Goal: Transaction & Acquisition: Purchase product/service

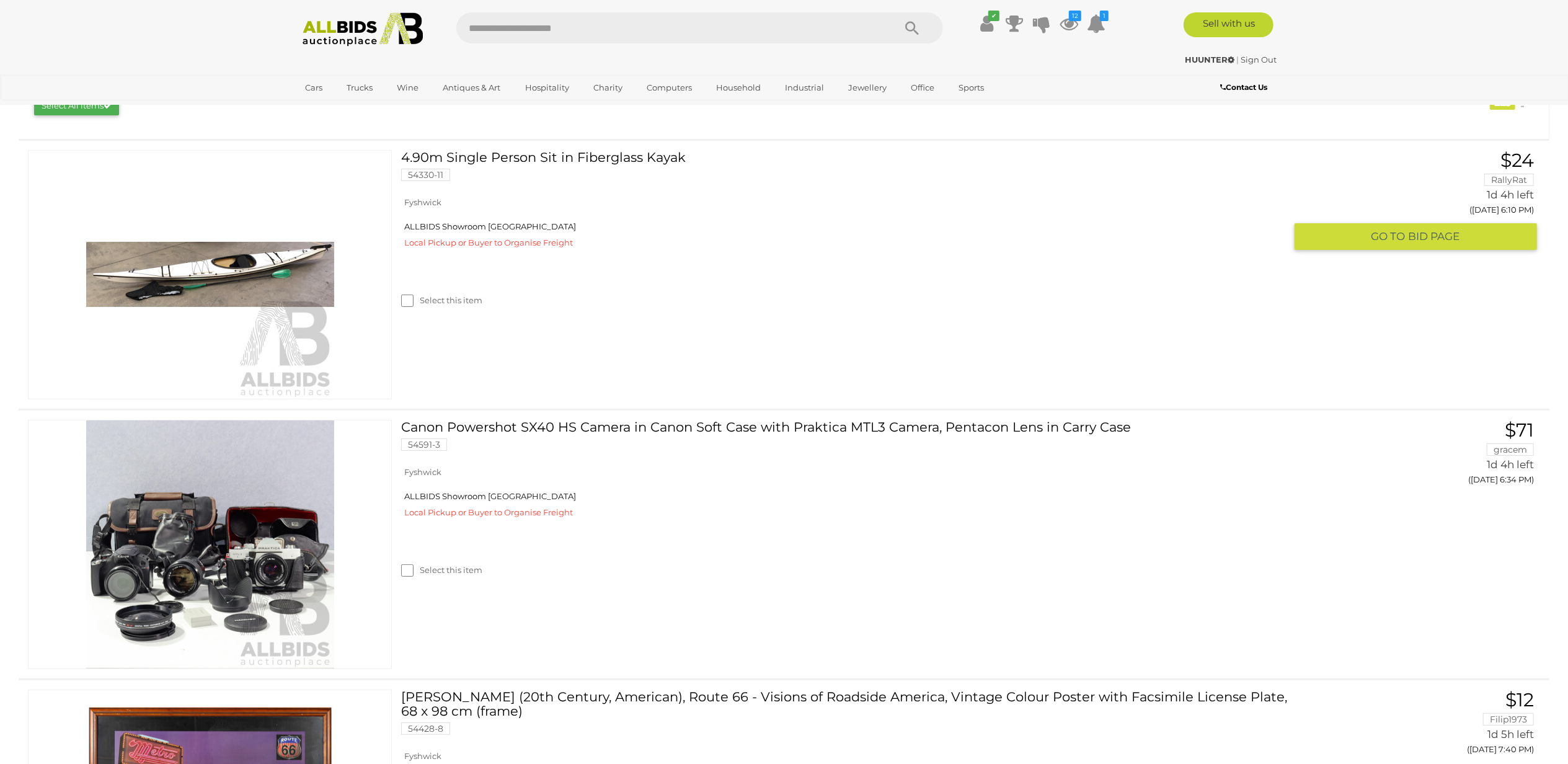
scroll to position [330, 0]
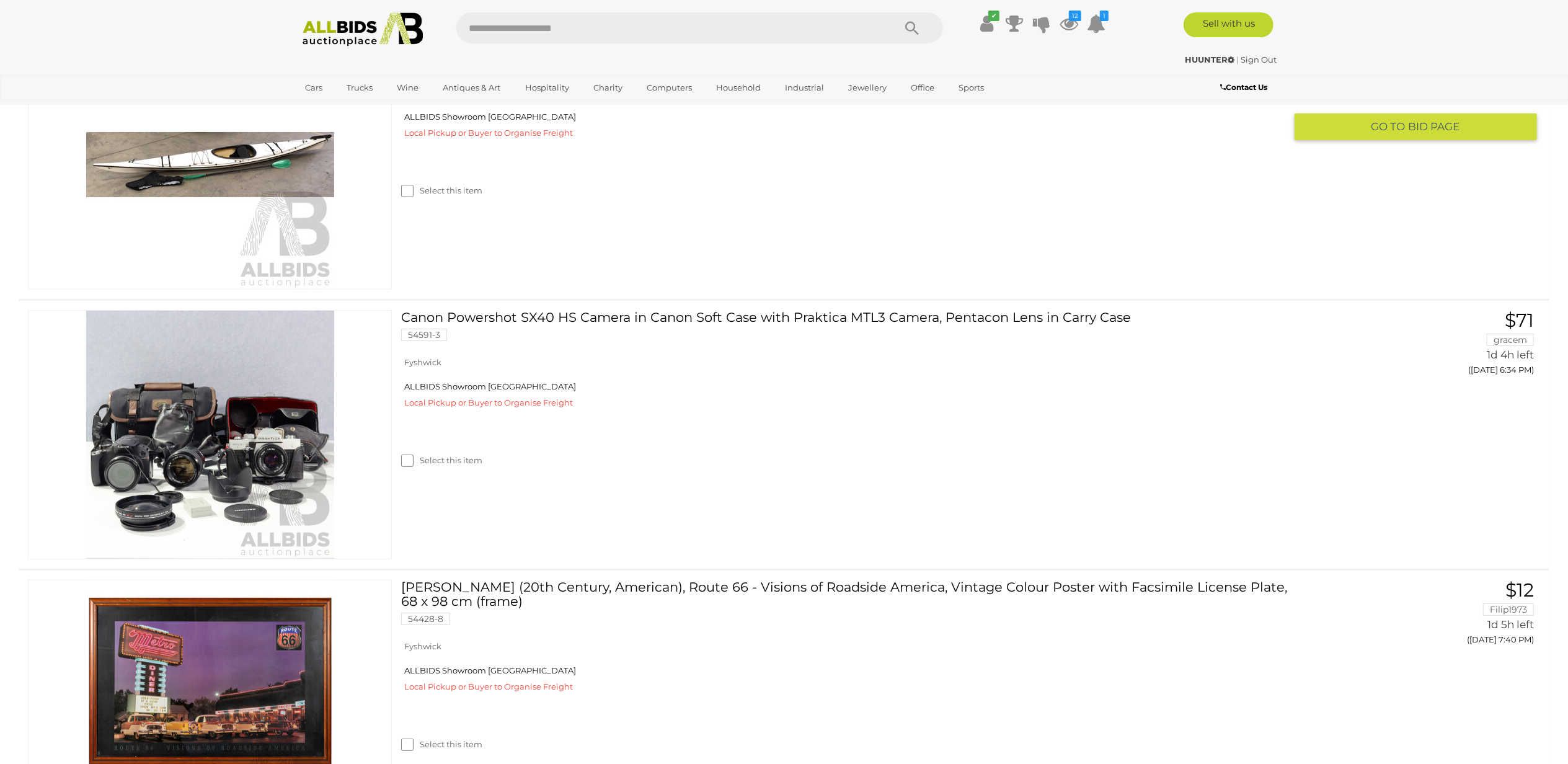
click at [226, 161] on img at bounding box center [210, 165] width 248 height 248
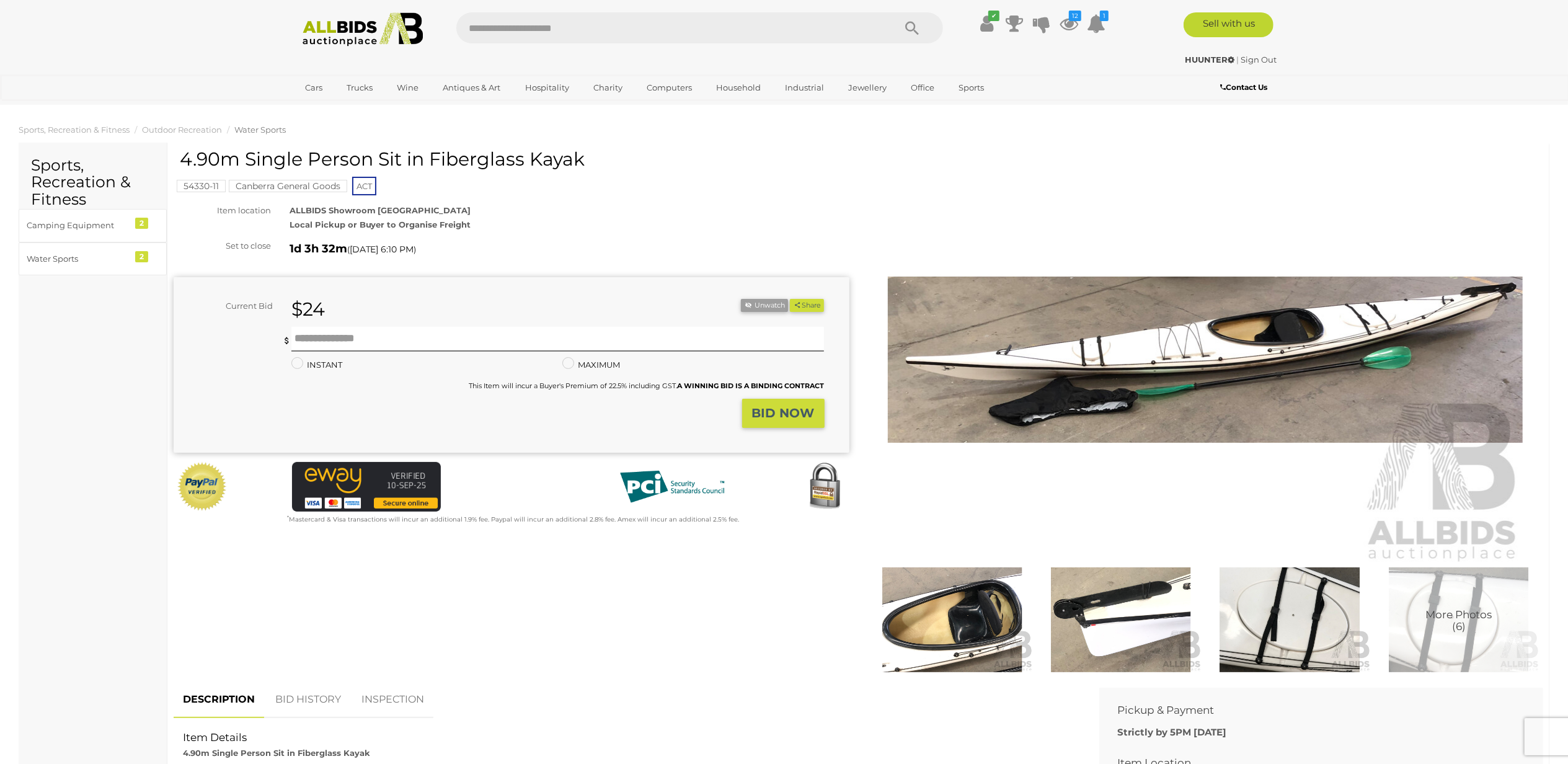
click at [1144, 383] on img at bounding box center [1205, 359] width 635 height 409
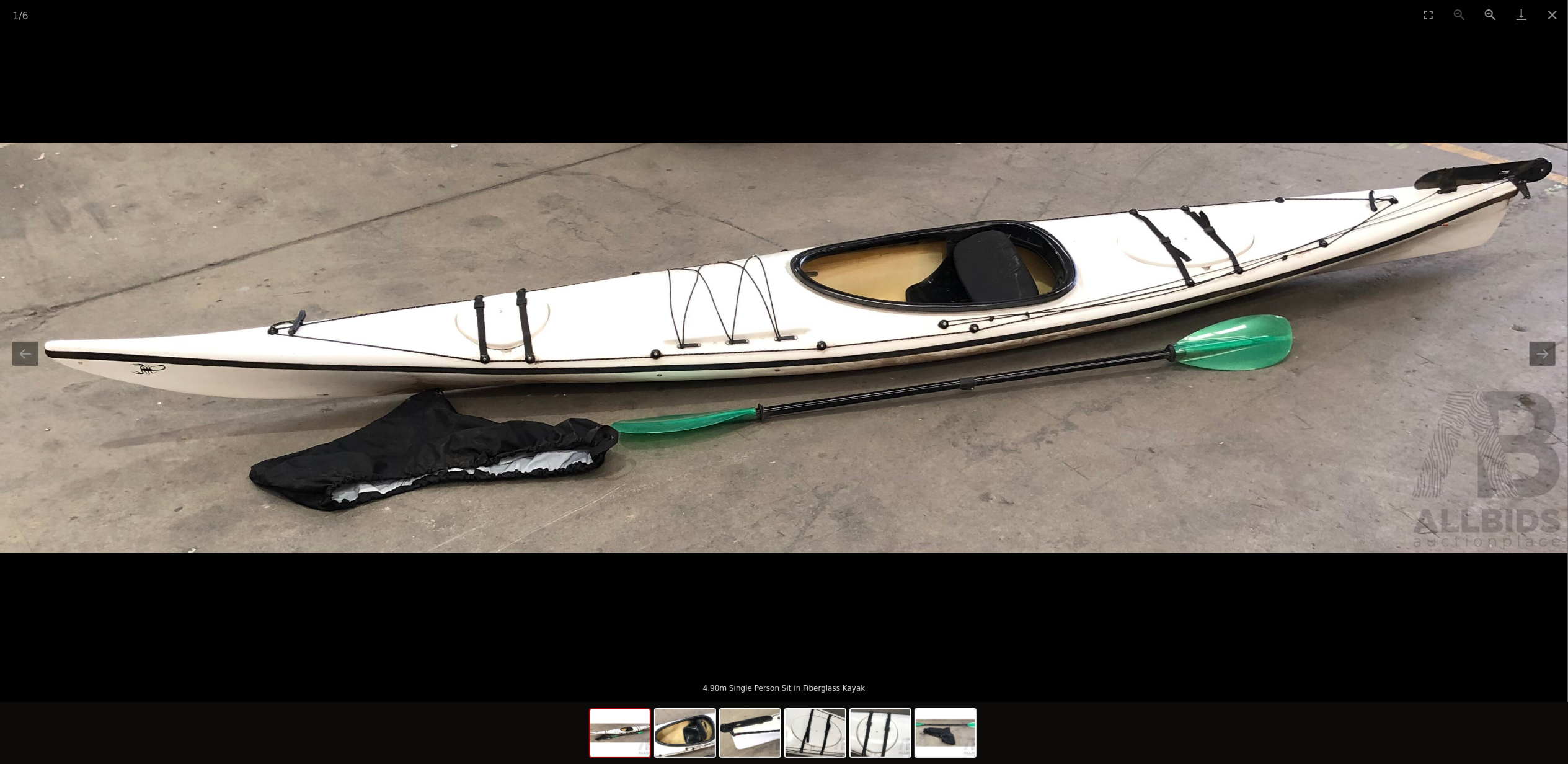
click at [1061, 328] on img at bounding box center [784, 347] width 1568 height 410
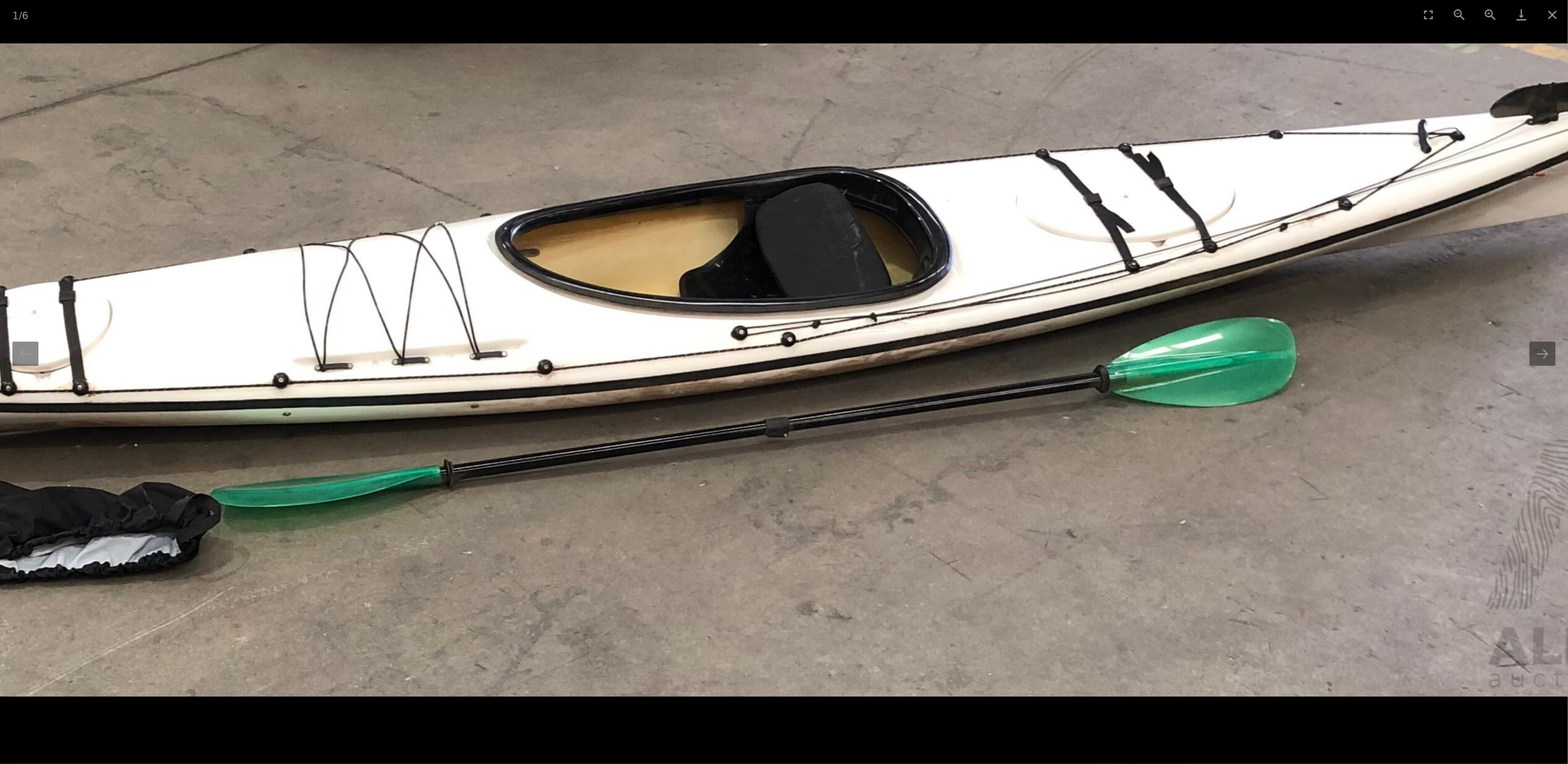
drag, startPoint x: 562, startPoint y: 455, endPoint x: 656, endPoint y: 519, distance: 113.7
click at [99, 575] on img at bounding box center [485, 370] width 2500 height 653
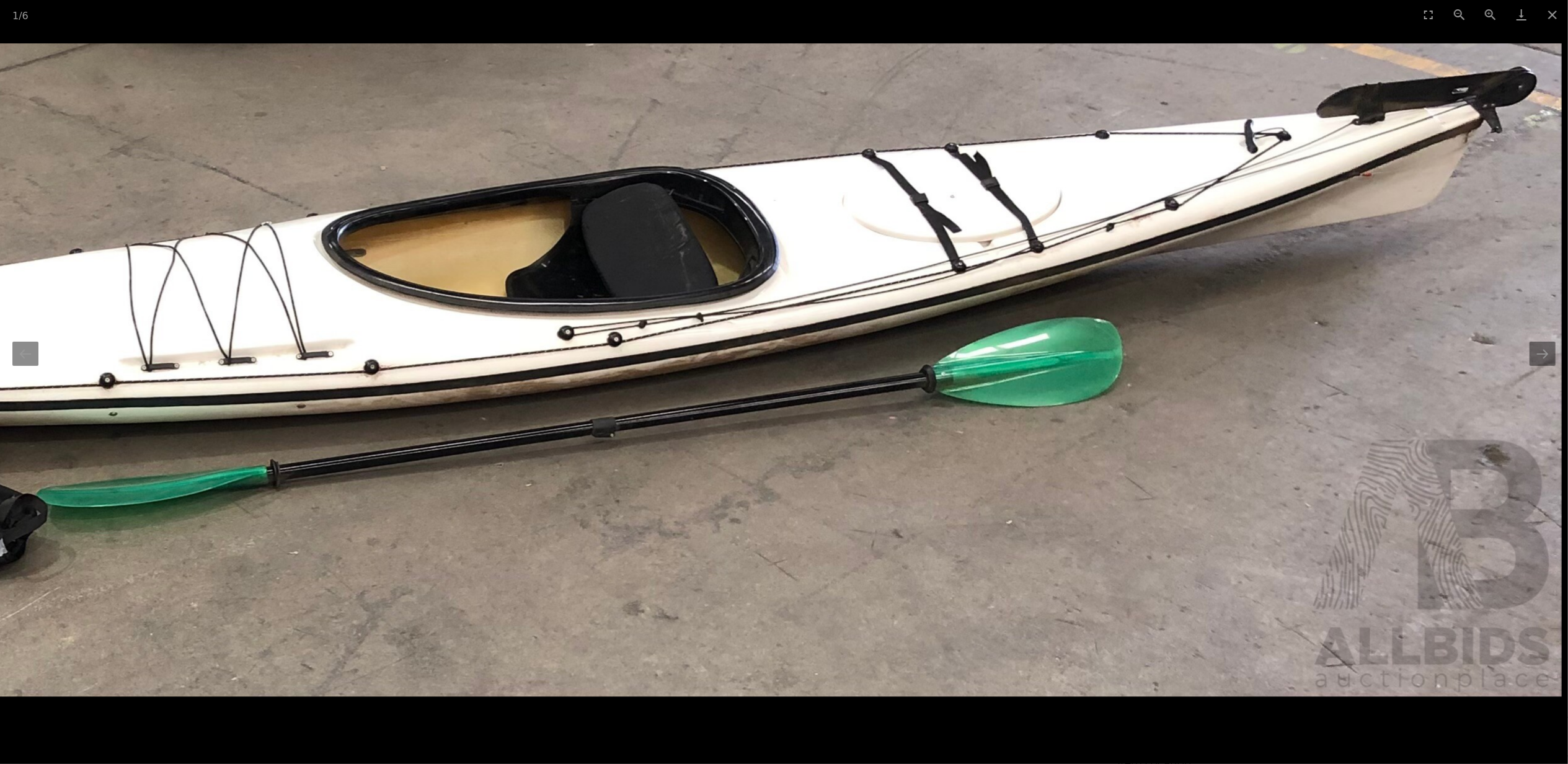
drag, startPoint x: 910, startPoint y: 474, endPoint x: 579, endPoint y: 533, distance: 336.2
click at [579, 533] on img at bounding box center [312, 370] width 2500 height 653
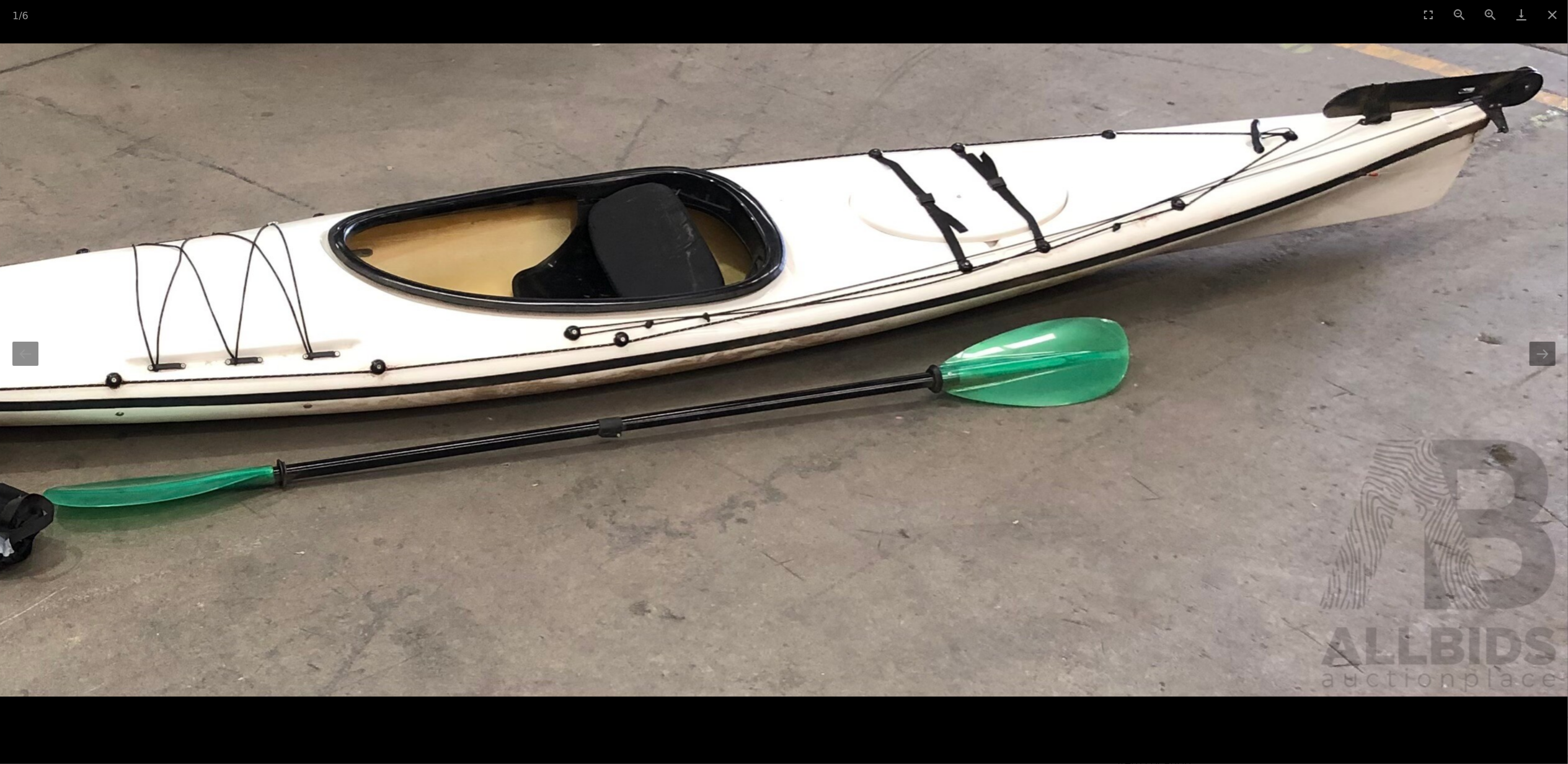
click at [688, 532] on img at bounding box center [318, 370] width 2500 height 653
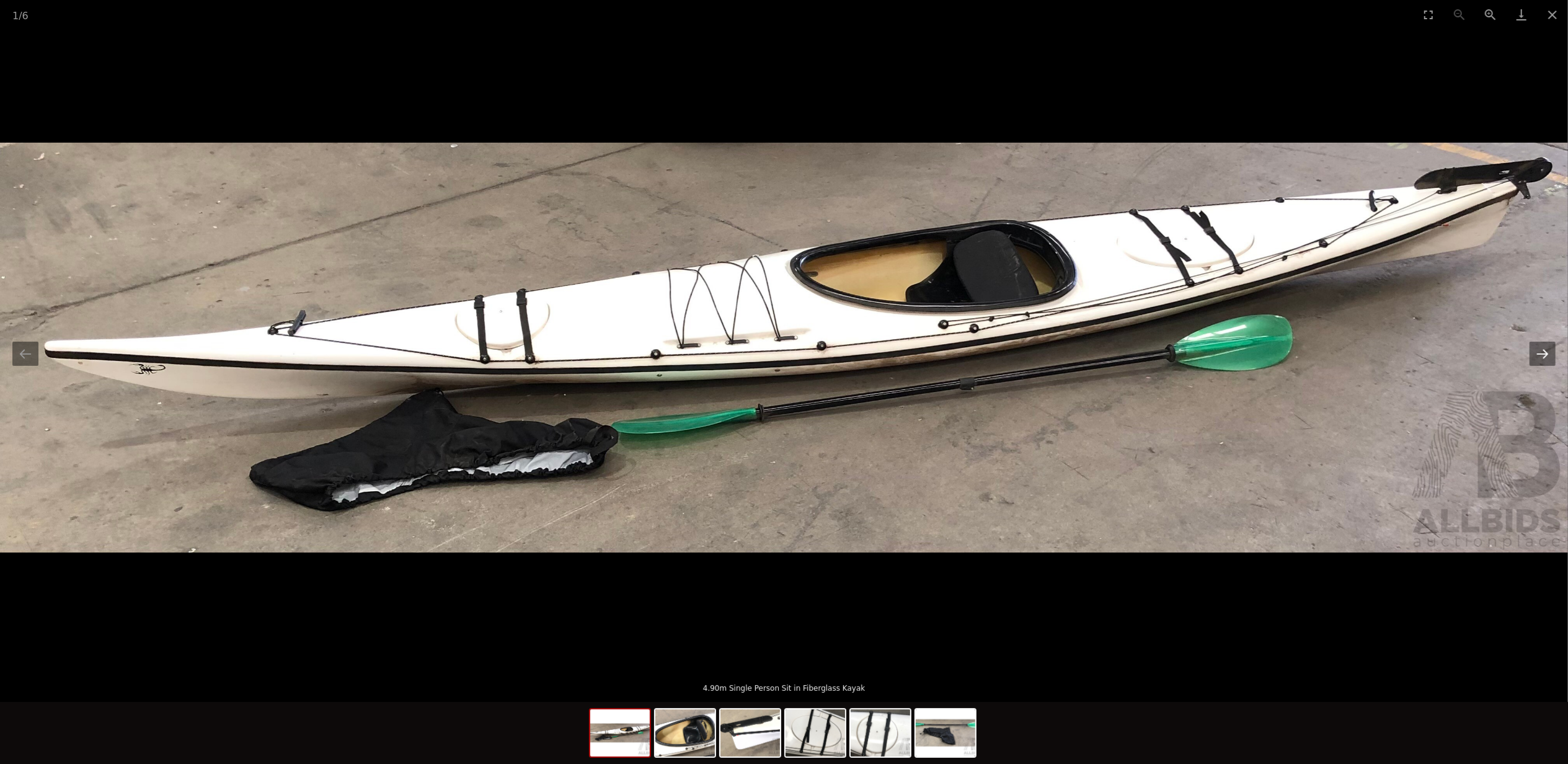
click at [1542, 352] on button "Next slide" at bounding box center [1542, 354] width 26 height 24
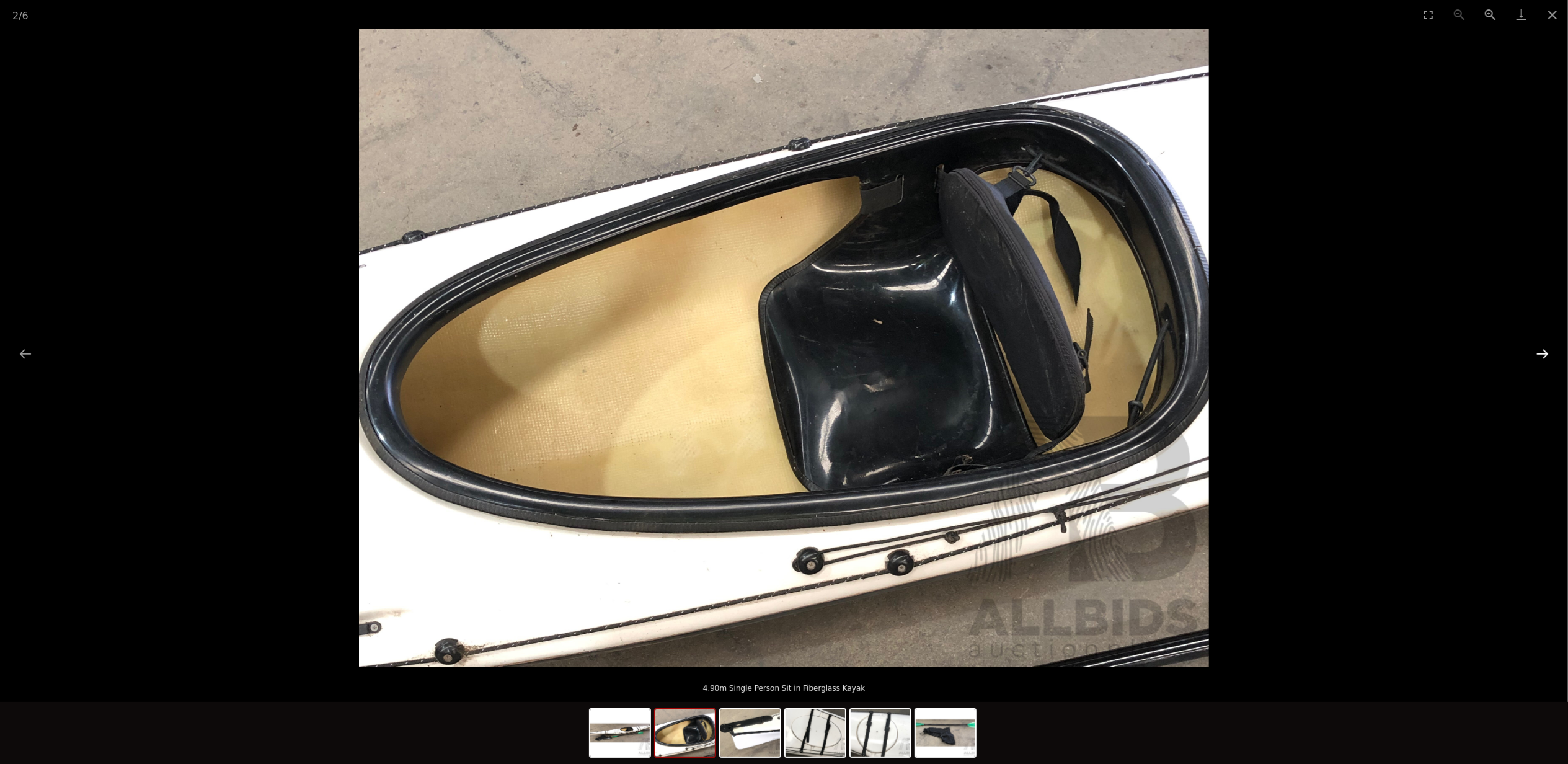
click at [1542, 352] on button "Next slide" at bounding box center [1542, 354] width 26 height 24
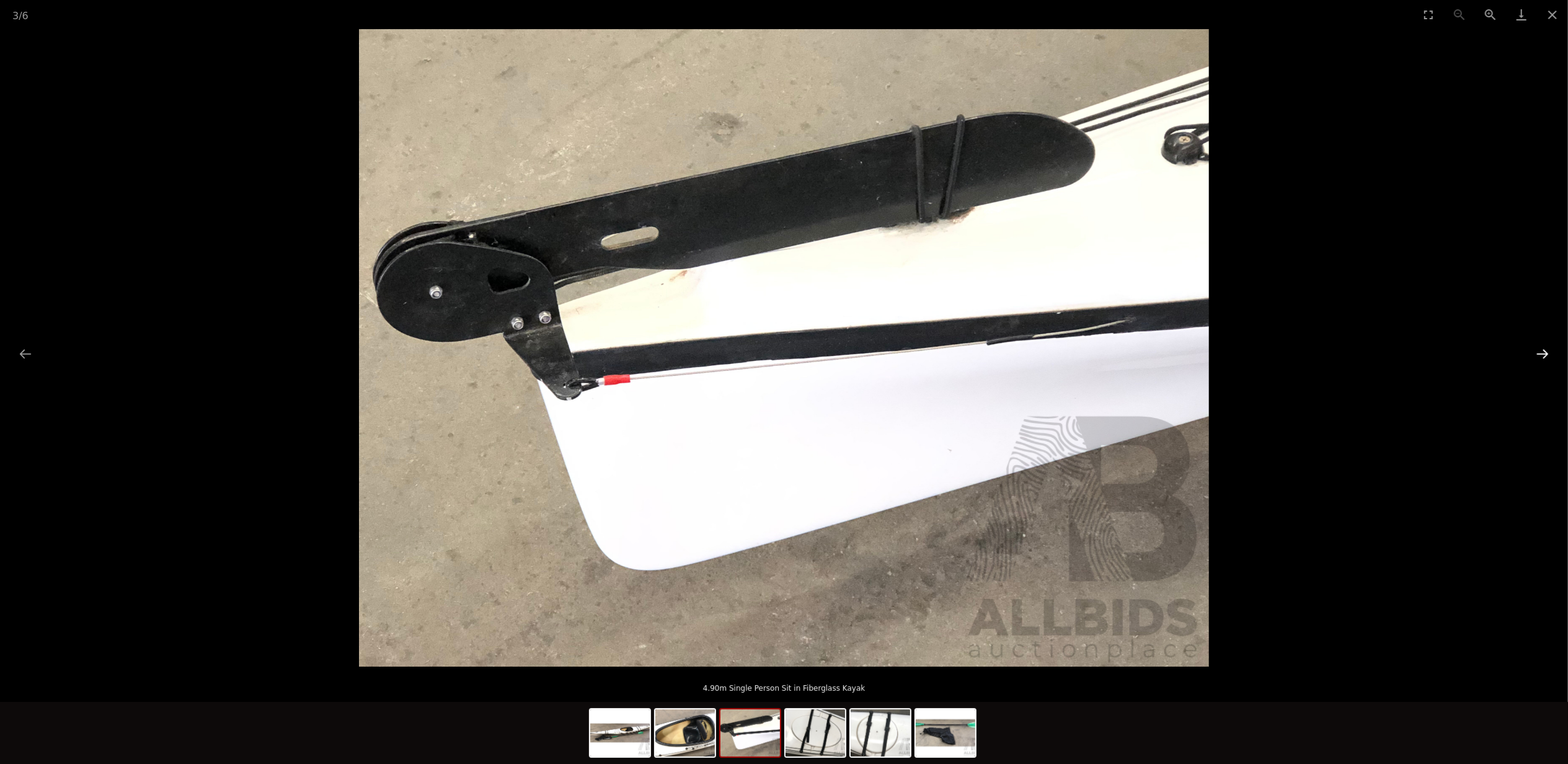
click at [1542, 351] on button "Next slide" at bounding box center [1542, 354] width 26 height 24
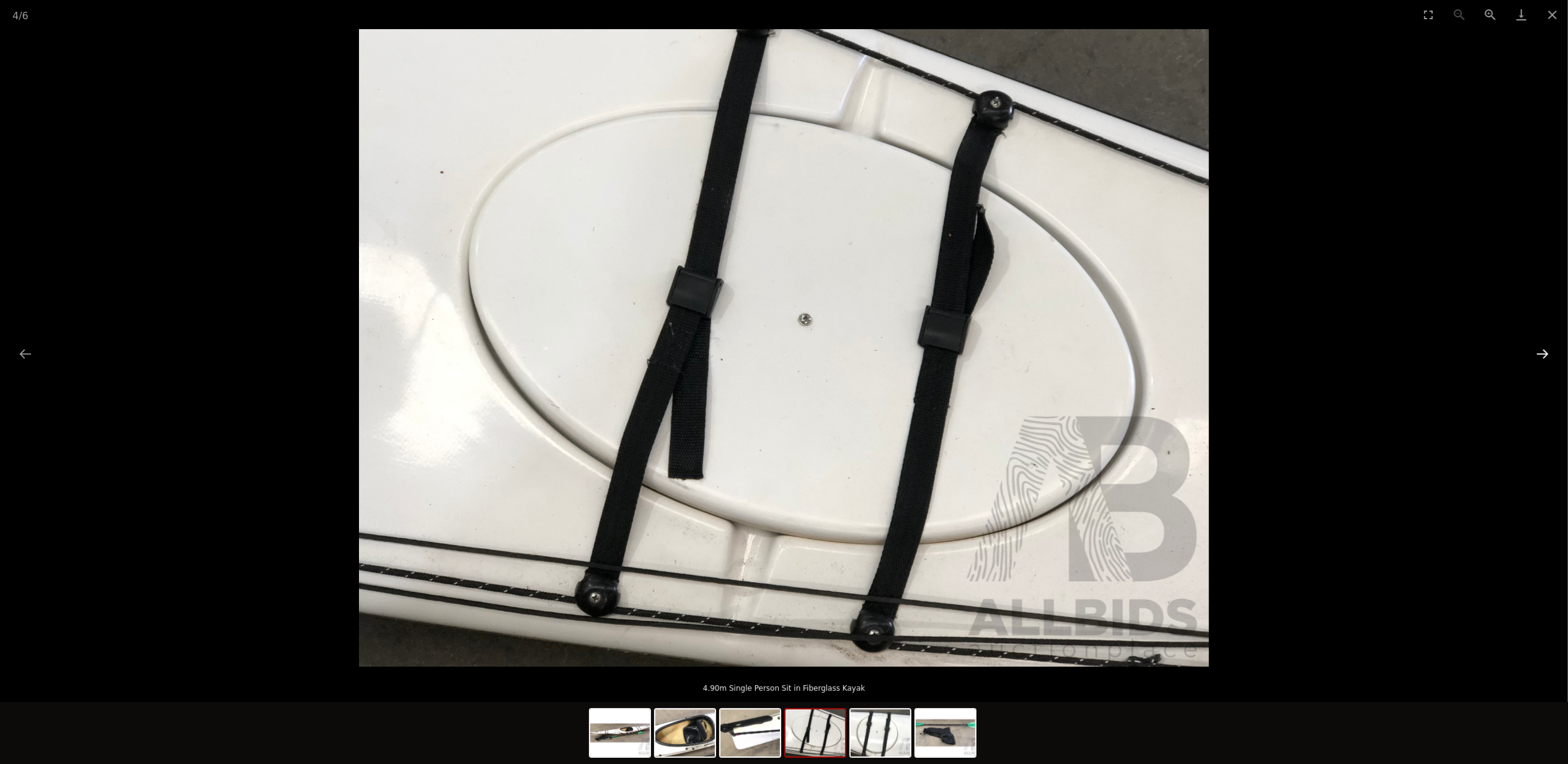
click at [1542, 351] on button "Next slide" at bounding box center [1542, 354] width 26 height 24
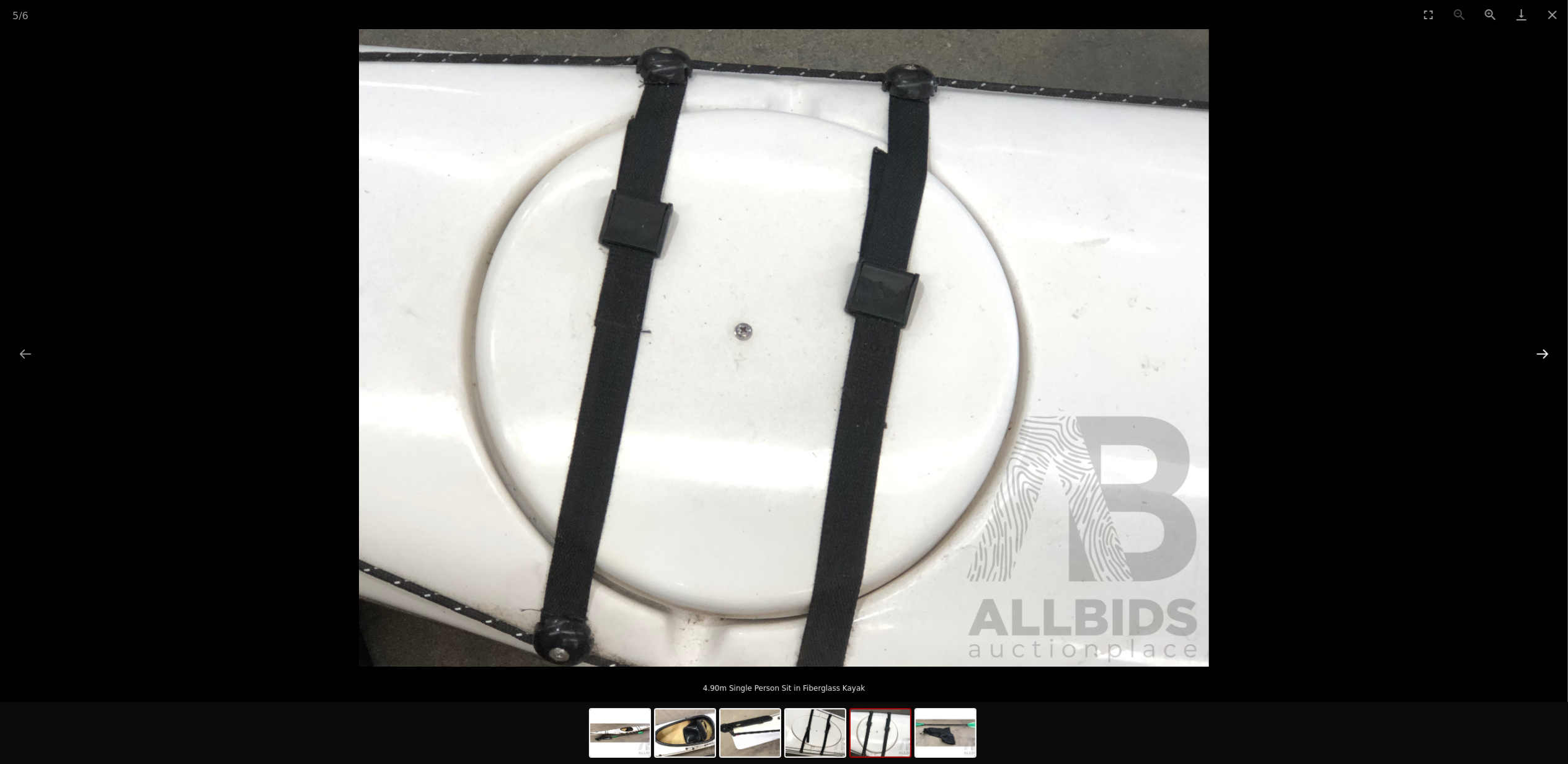
click at [1542, 351] on button "Next slide" at bounding box center [1542, 354] width 26 height 24
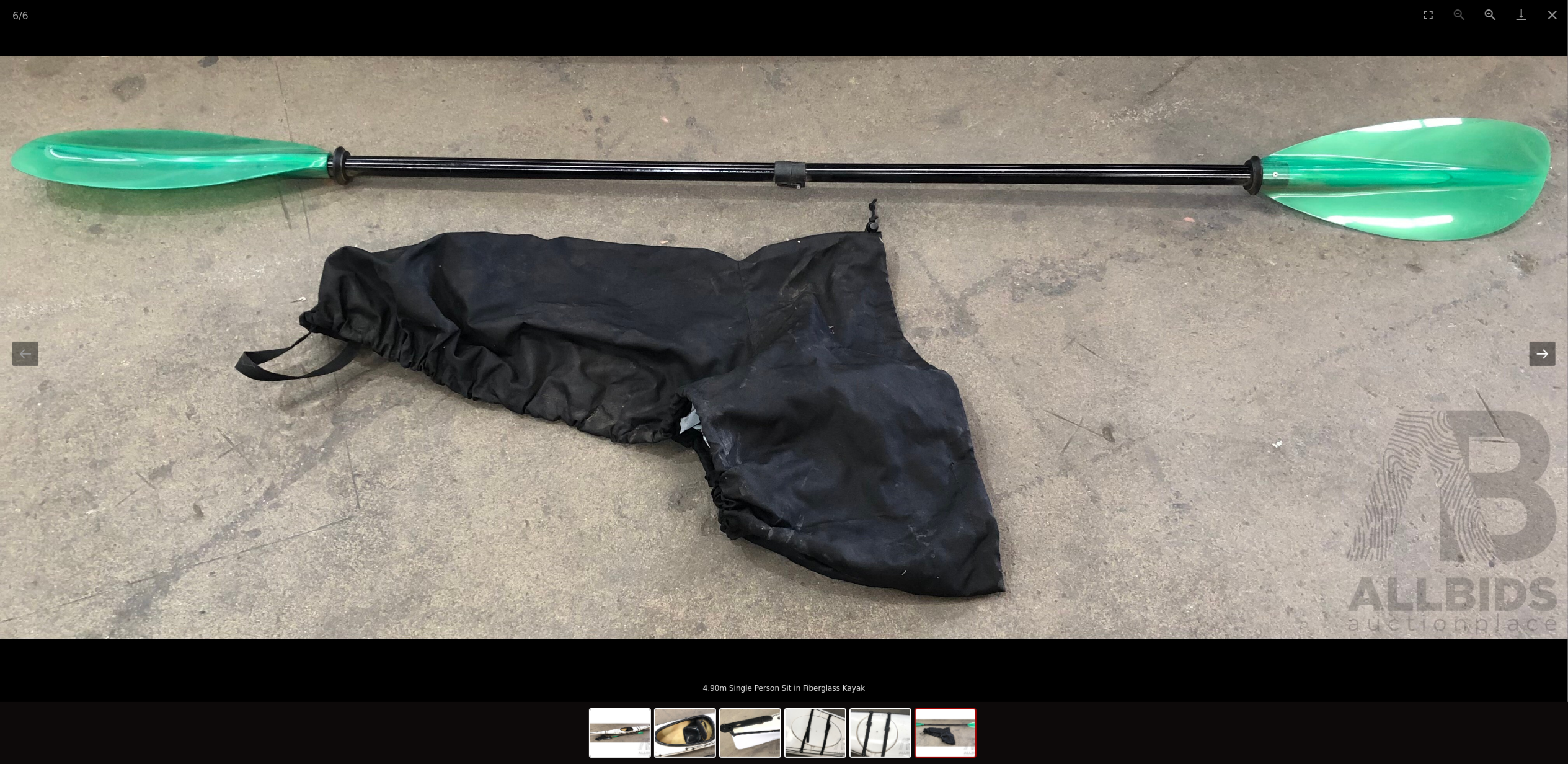
click at [1542, 351] on button "Next slide" at bounding box center [1542, 354] width 26 height 24
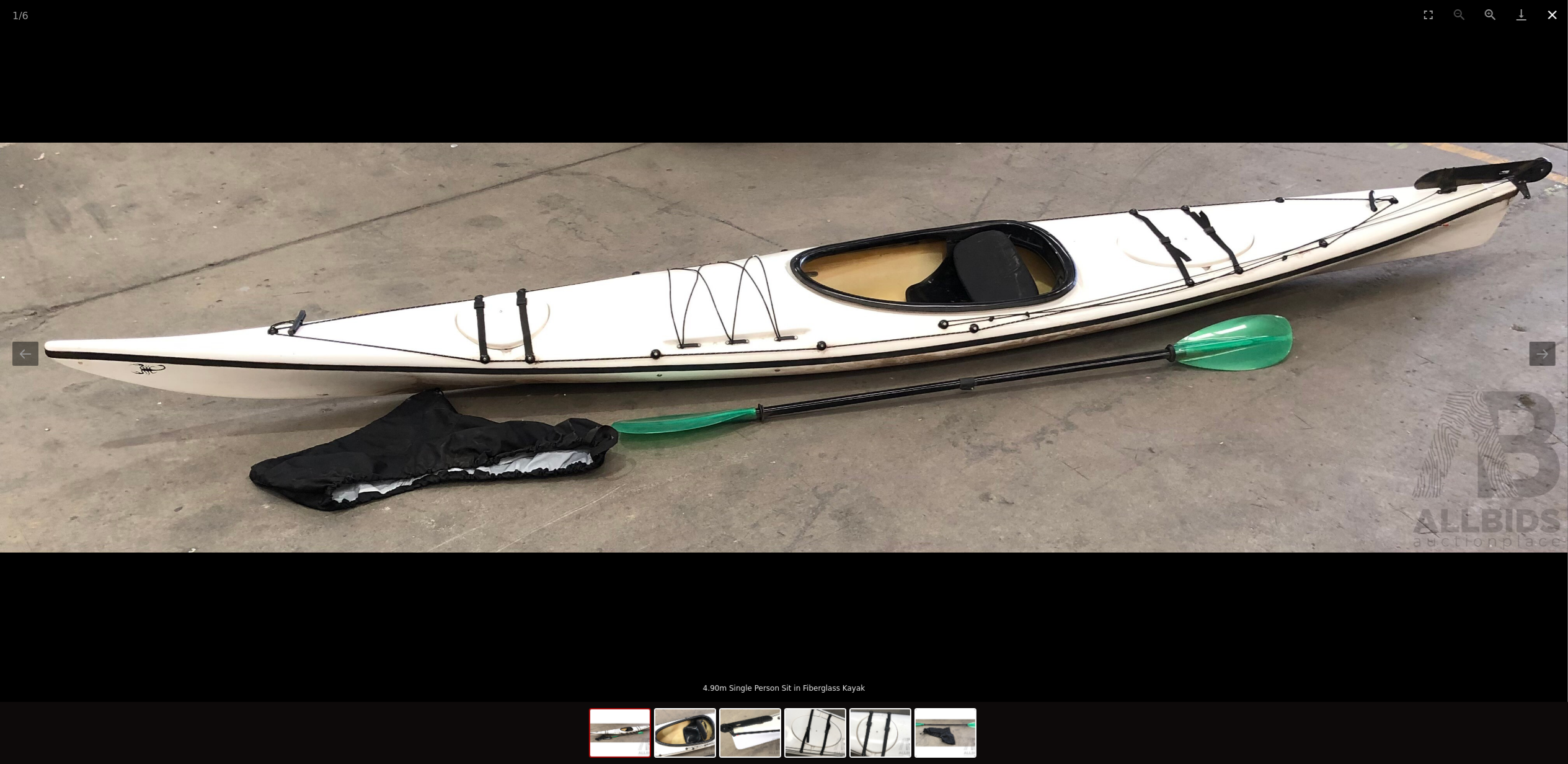
click at [1553, 10] on button "Close gallery" at bounding box center [1553, 15] width 31 height 29
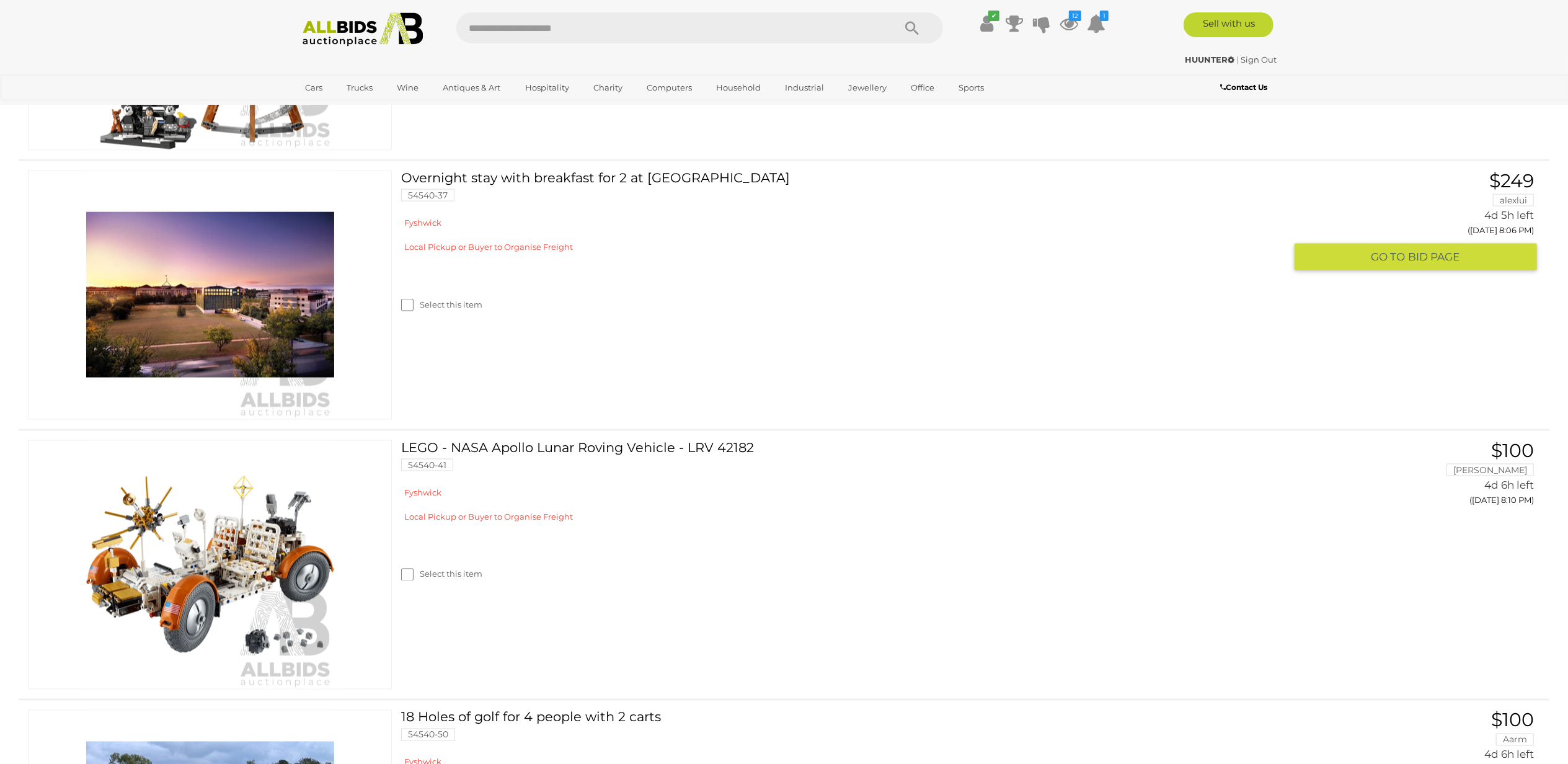
scroll to position [2233, 0]
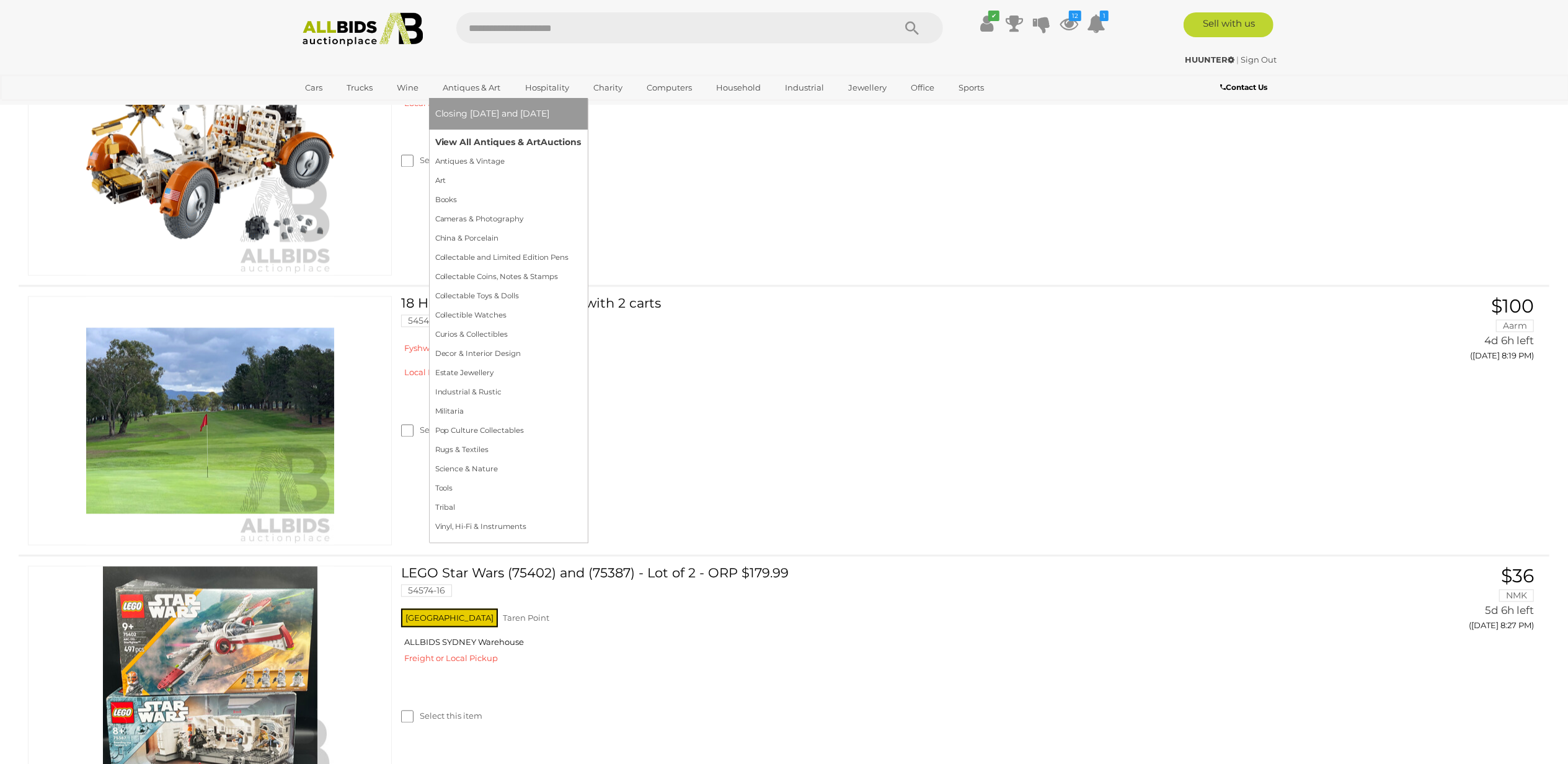
click at [479, 142] on link "View All Antiques & Art Auctions" at bounding box center [508, 142] width 147 height 19
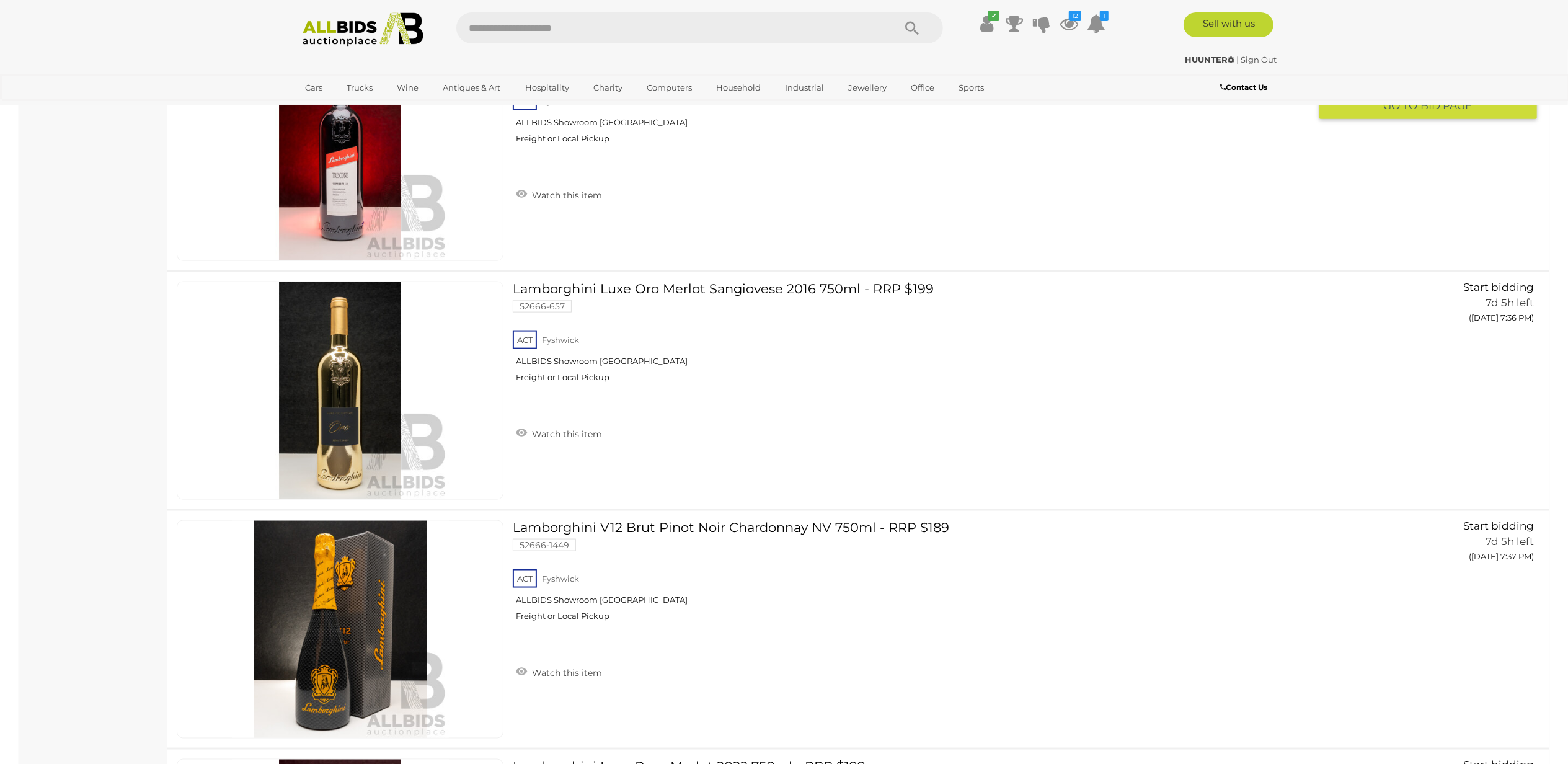
scroll to position [10997, 0]
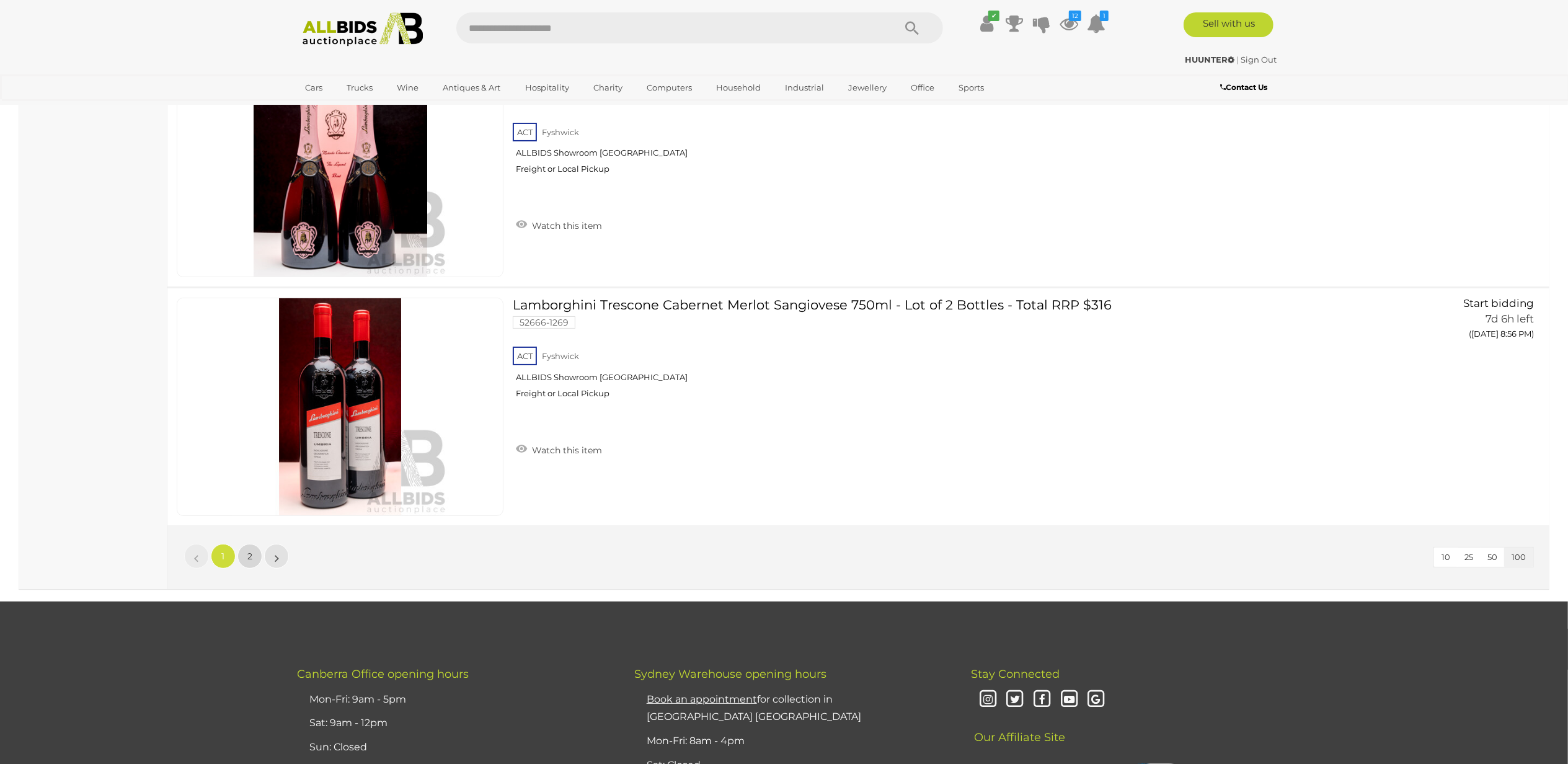
click at [243, 564] on link "2" at bounding box center [249, 556] width 25 height 25
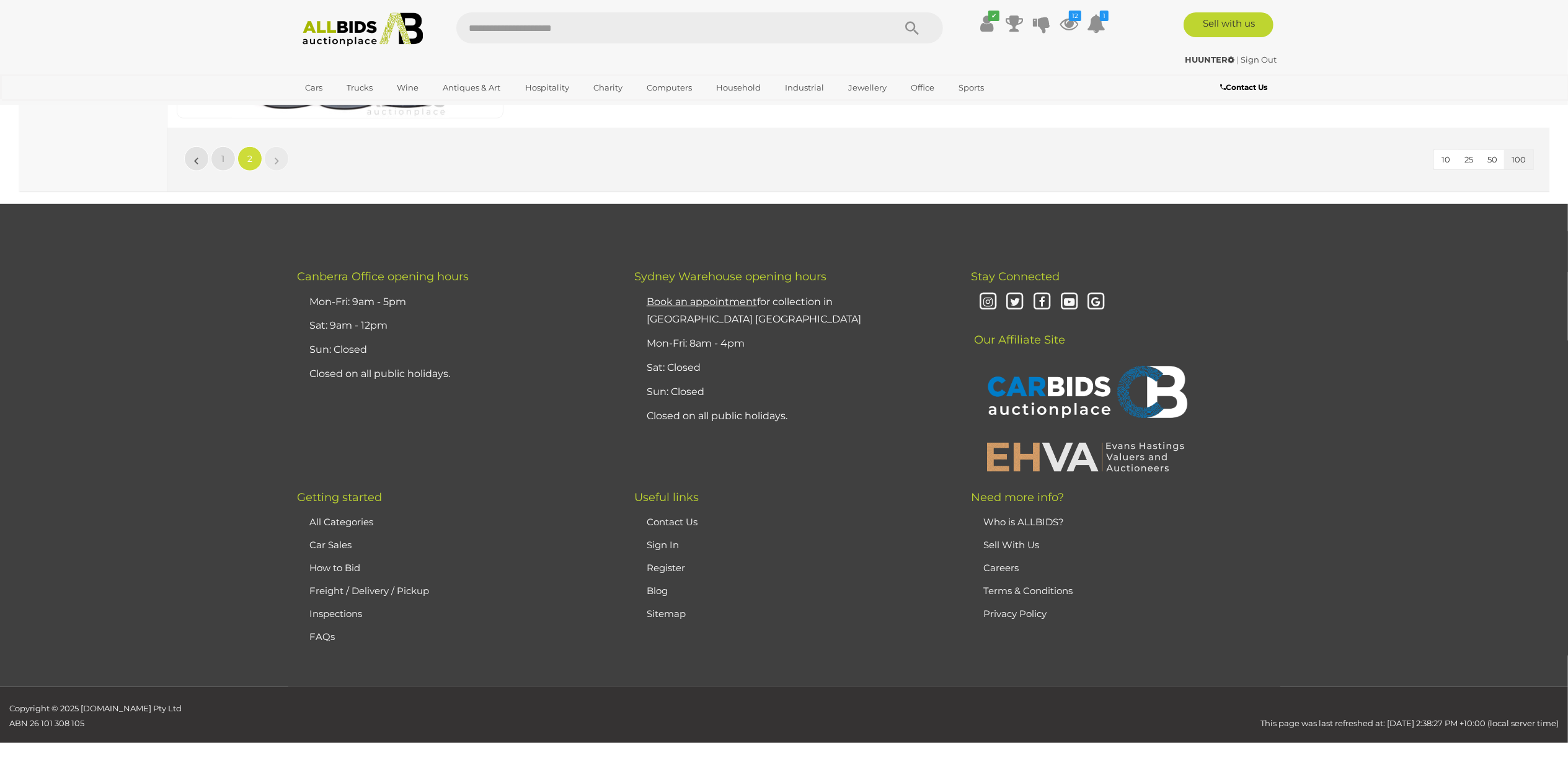
scroll to position [5068, 0]
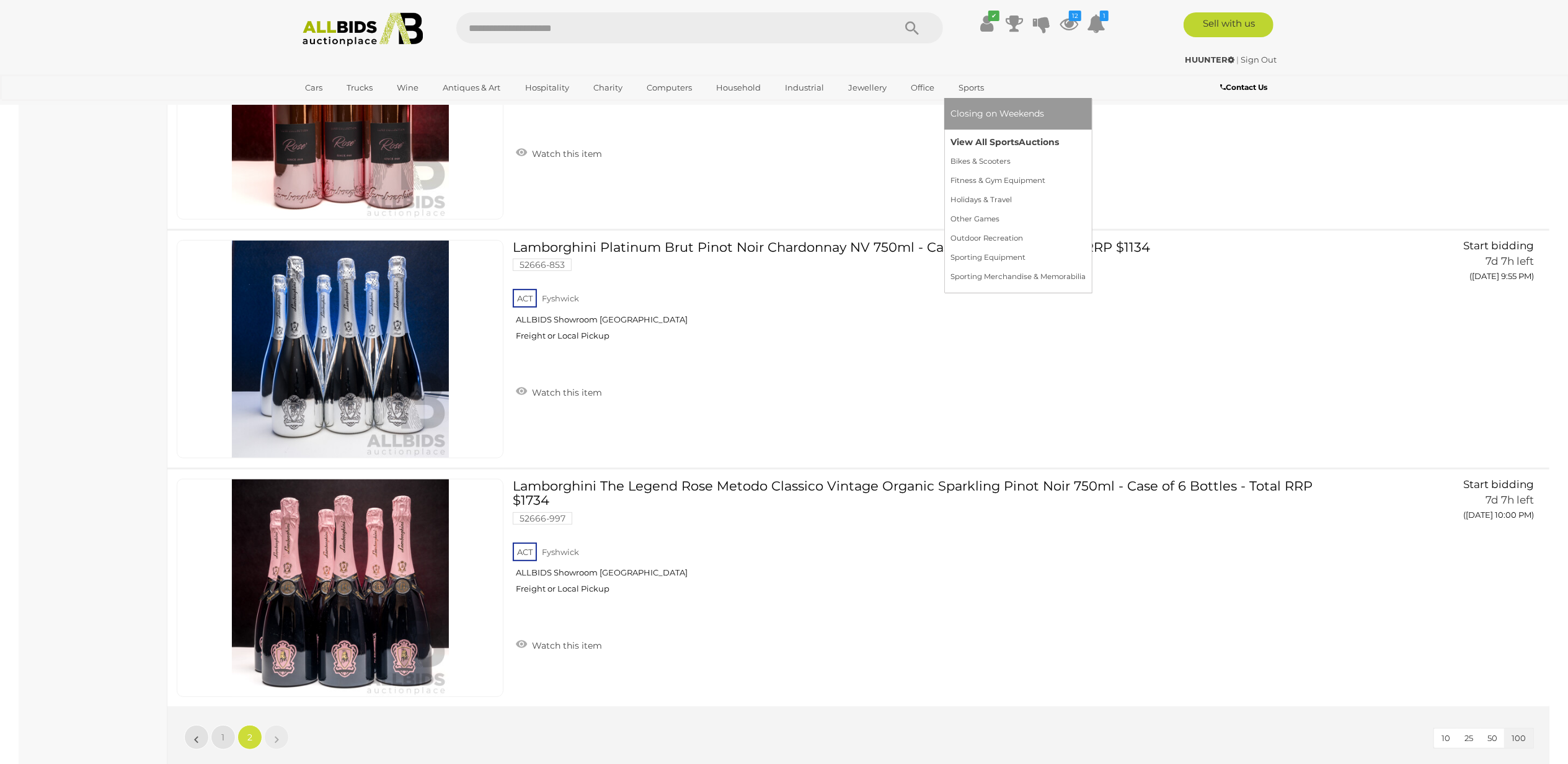
click at [982, 136] on link "View All Sports Auctions" at bounding box center [1018, 142] width 135 height 19
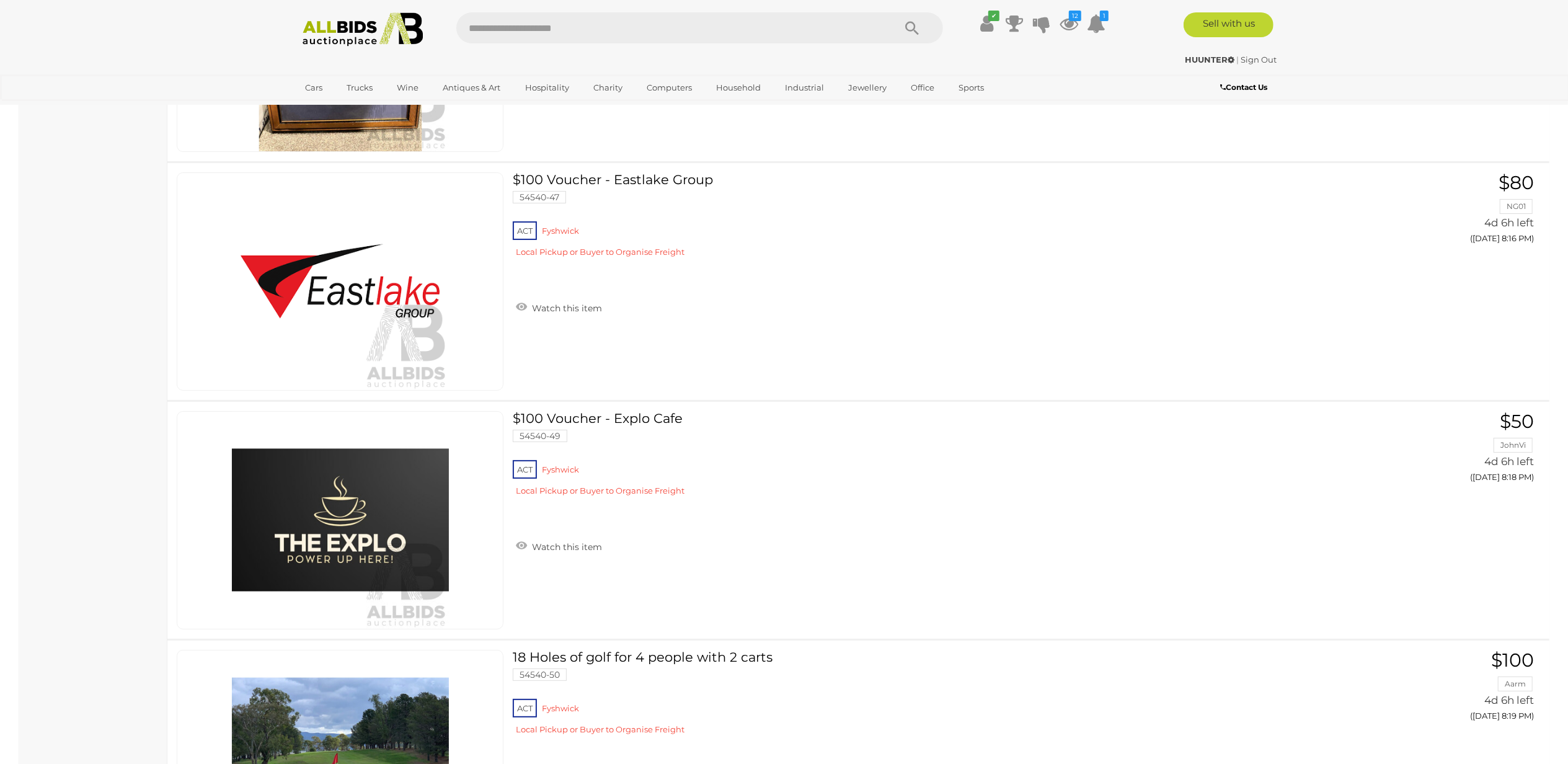
scroll to position [14084, 0]
